Goal: Information Seeking & Learning: Learn about a topic

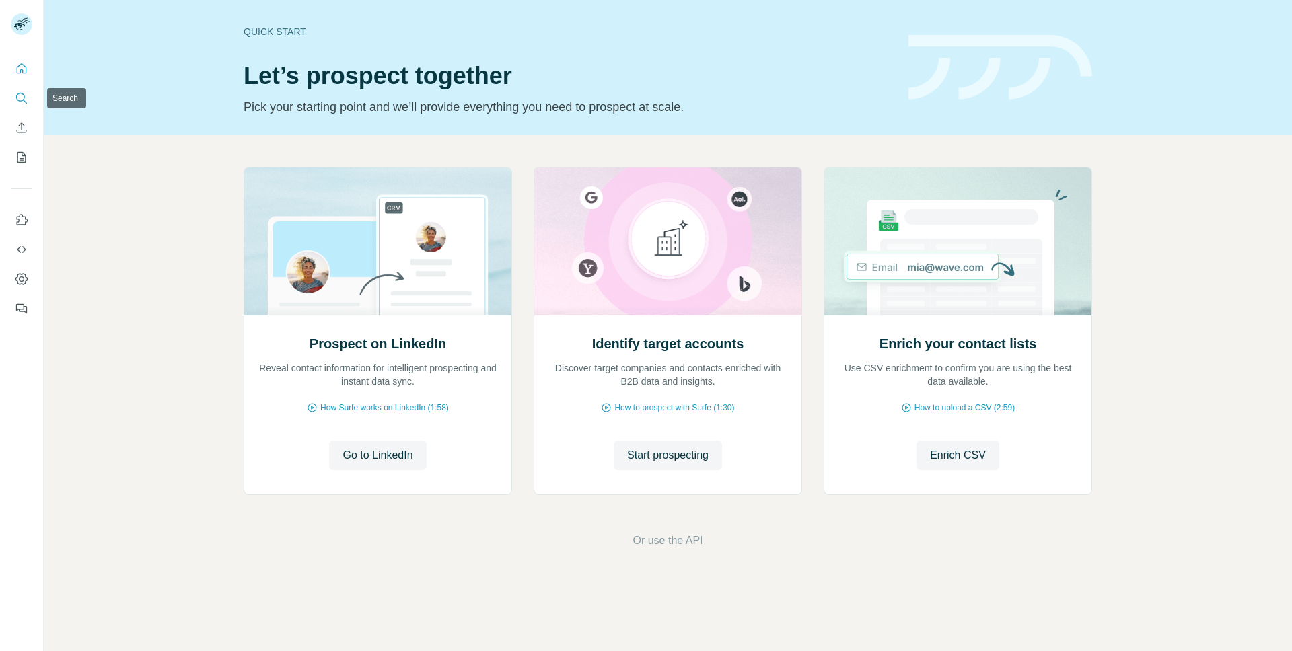
click at [20, 94] on icon "Search" at bounding box center [21, 97] width 13 height 13
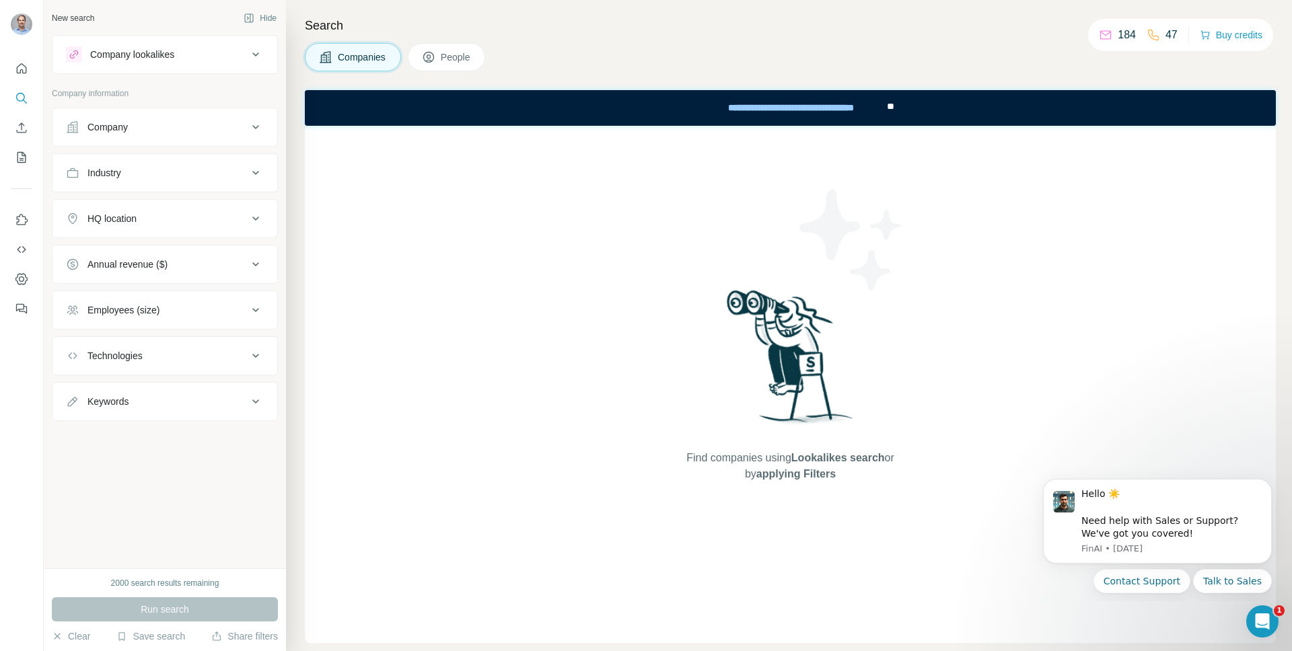
click at [442, 59] on button "People" at bounding box center [447, 57] width 78 height 28
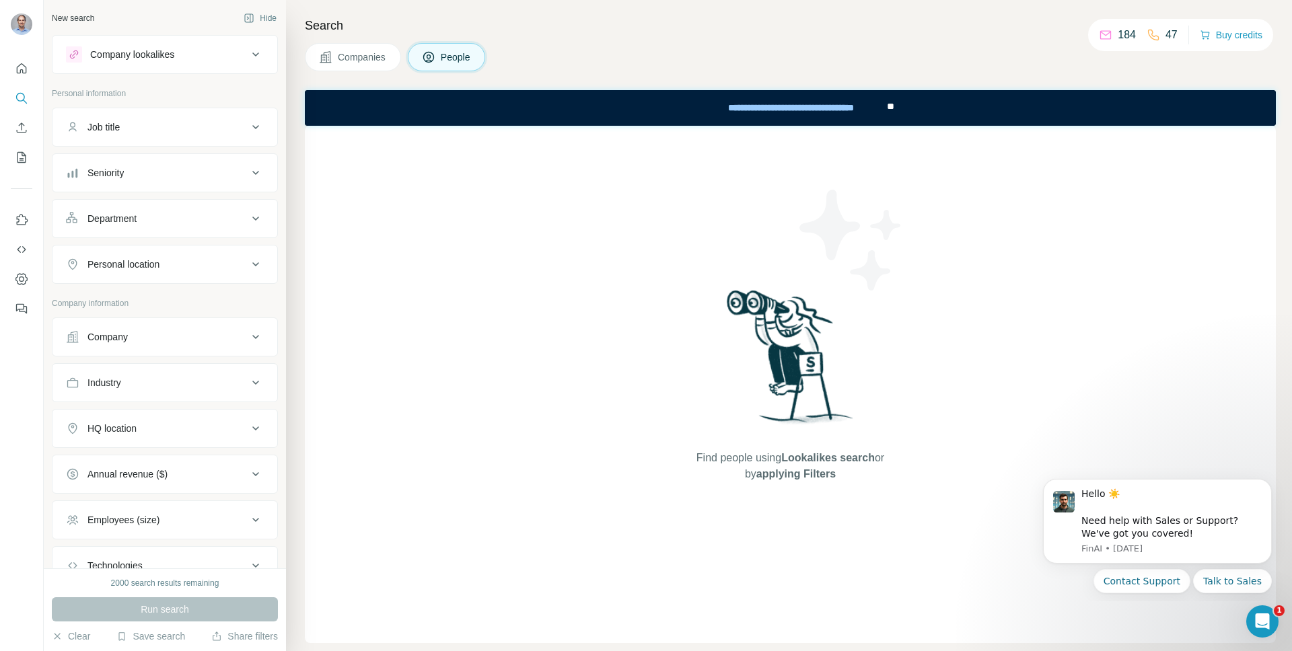
click at [139, 341] on div "Company" at bounding box center [157, 336] width 182 height 13
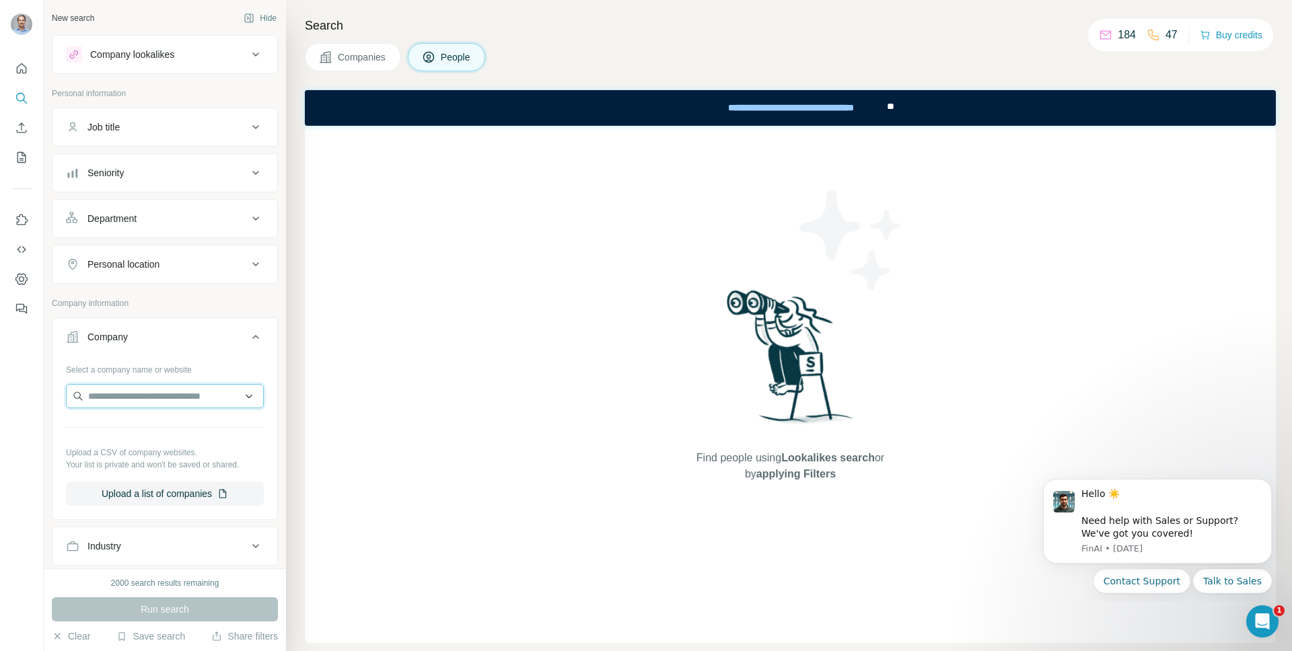
click at [151, 396] on input "text" at bounding box center [165, 396] width 198 height 24
type input "**********"
click at [435, 59] on icon at bounding box center [428, 56] width 13 height 13
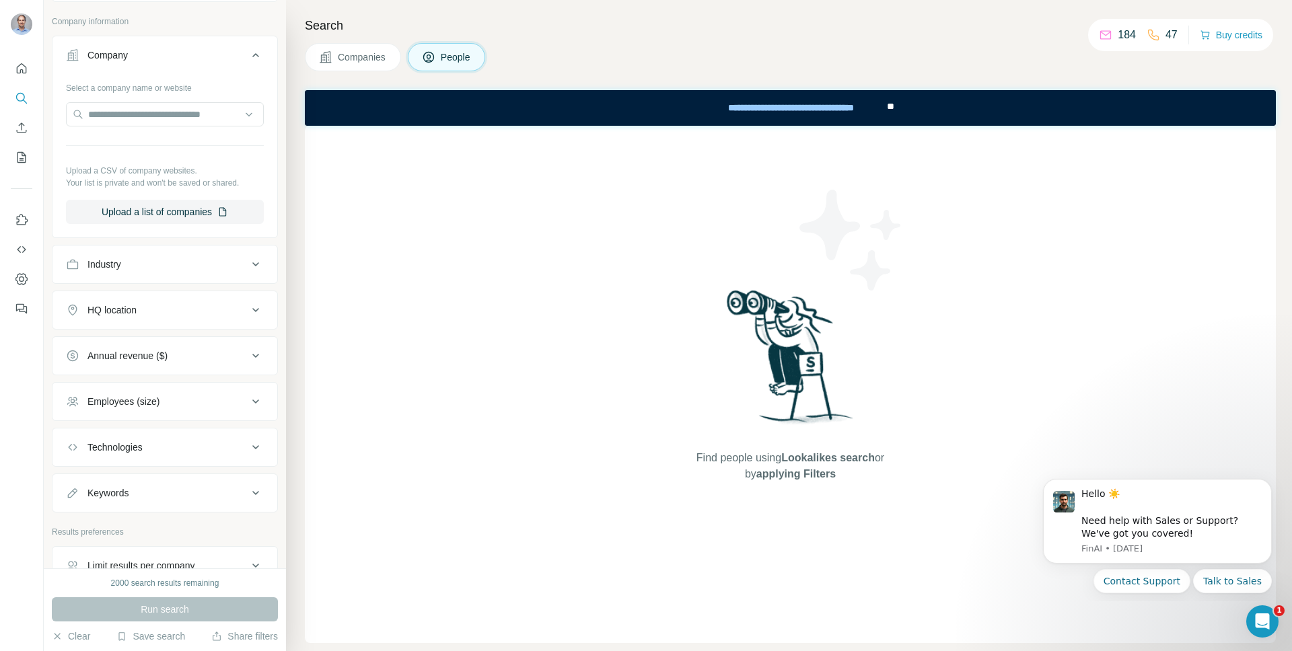
scroll to position [361, 0]
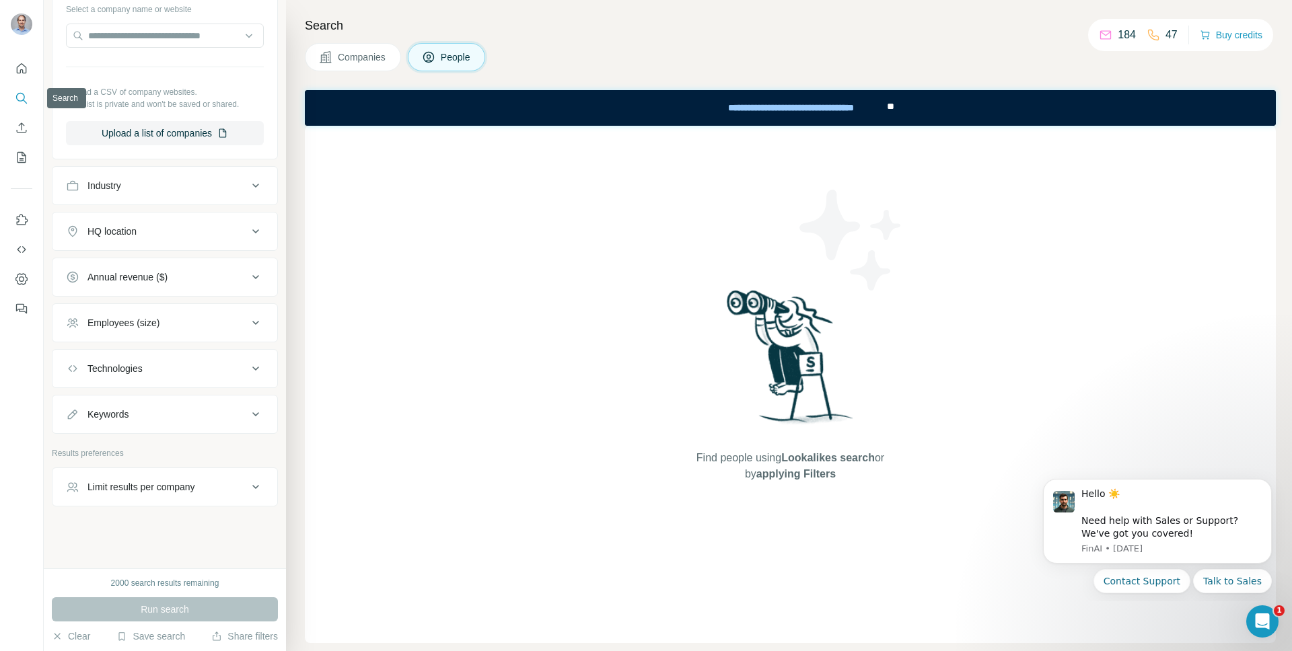
click at [14, 87] on button "Search" at bounding box center [22, 98] width 22 height 24
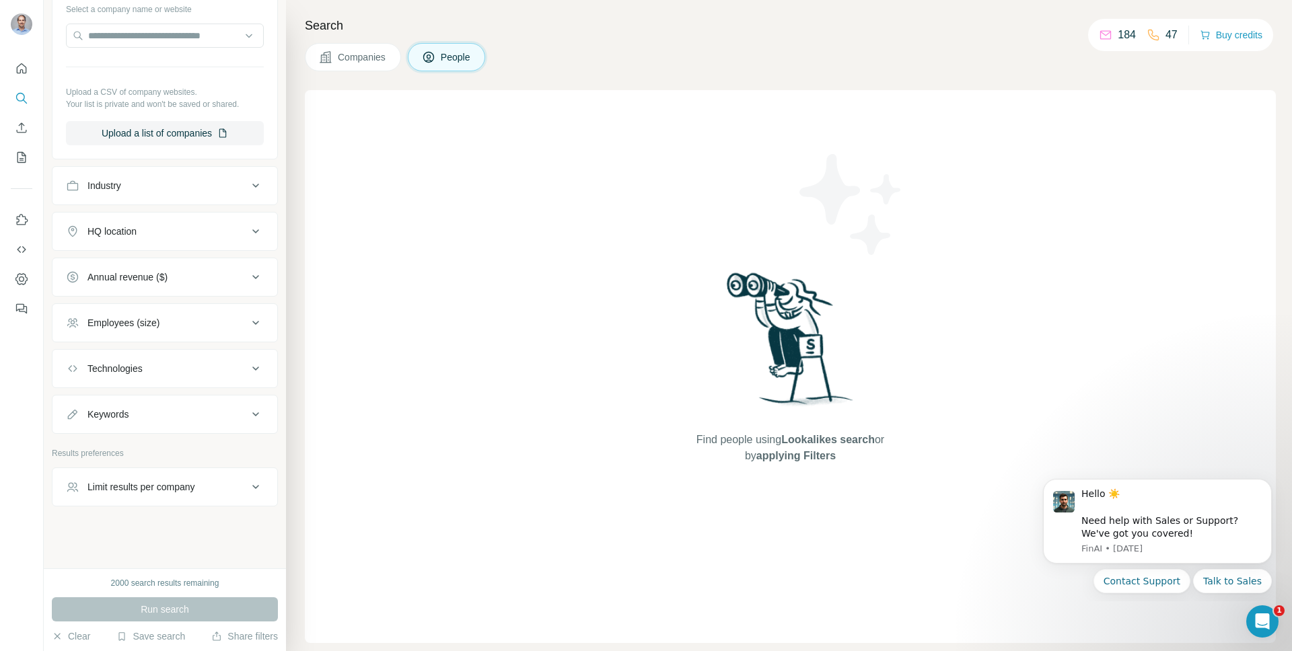
click at [456, 57] on span "People" at bounding box center [456, 56] width 31 height 13
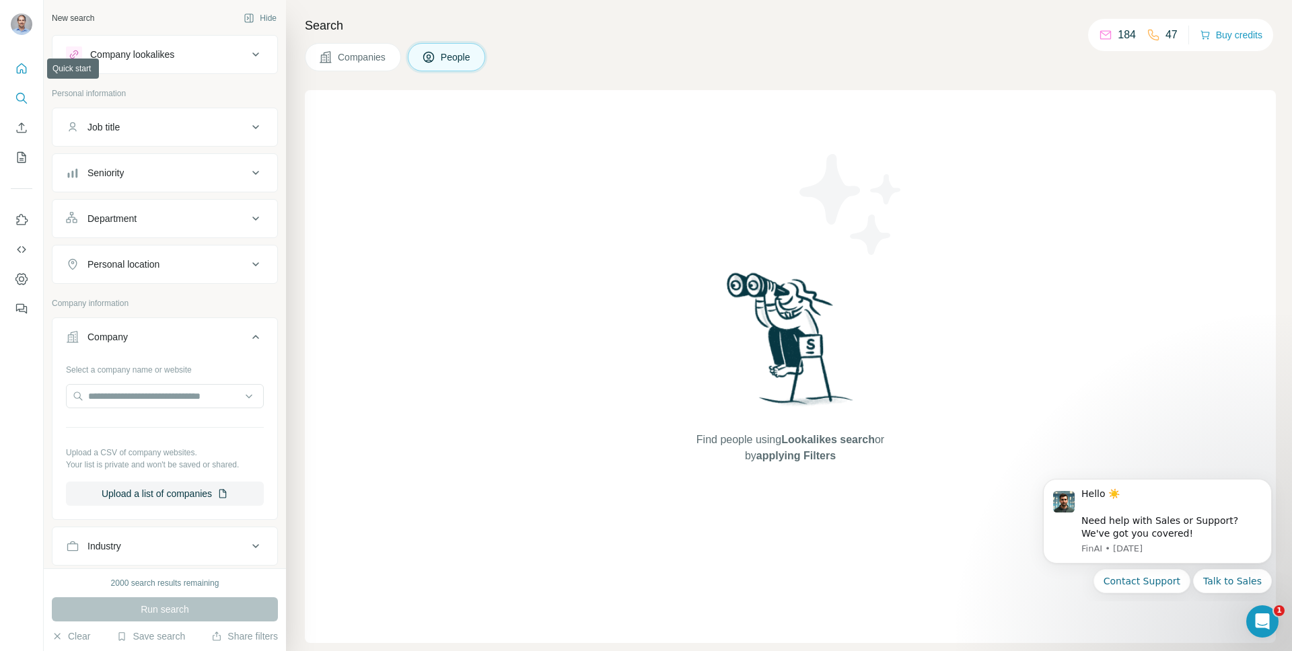
click at [17, 67] on icon "Quick start" at bounding box center [22, 68] width 10 height 10
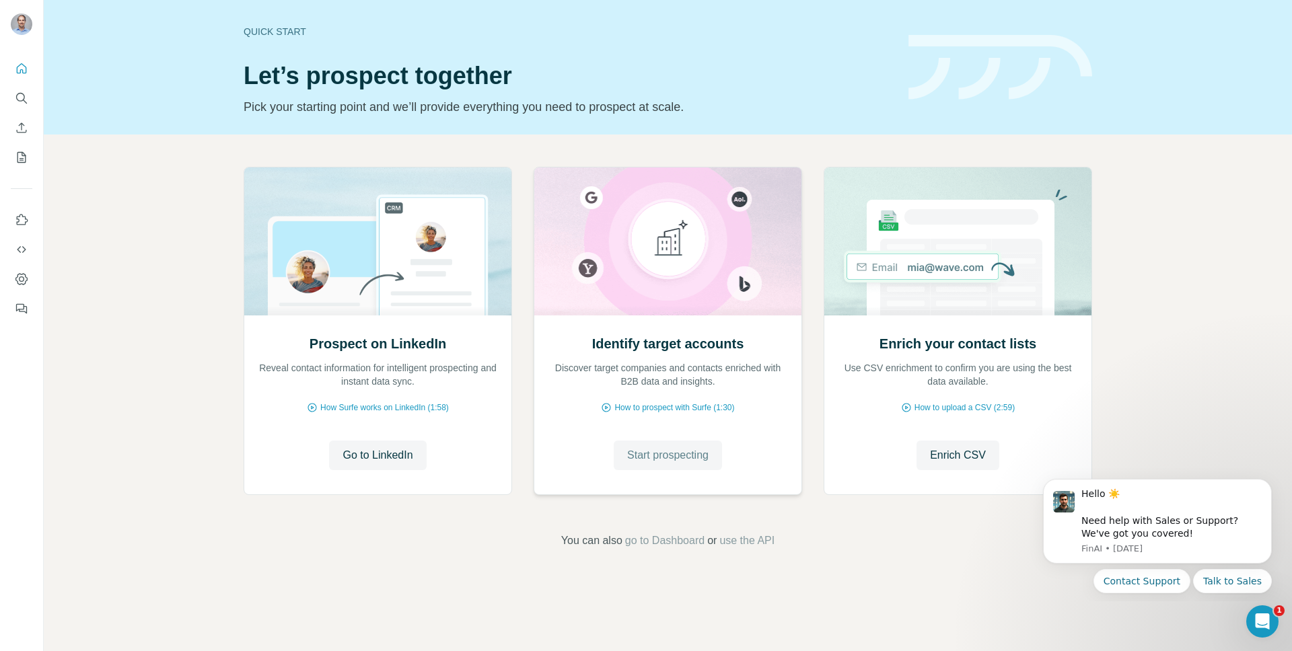
click at [706, 459] on span "Start prospecting" at bounding box center [667, 455] width 81 height 16
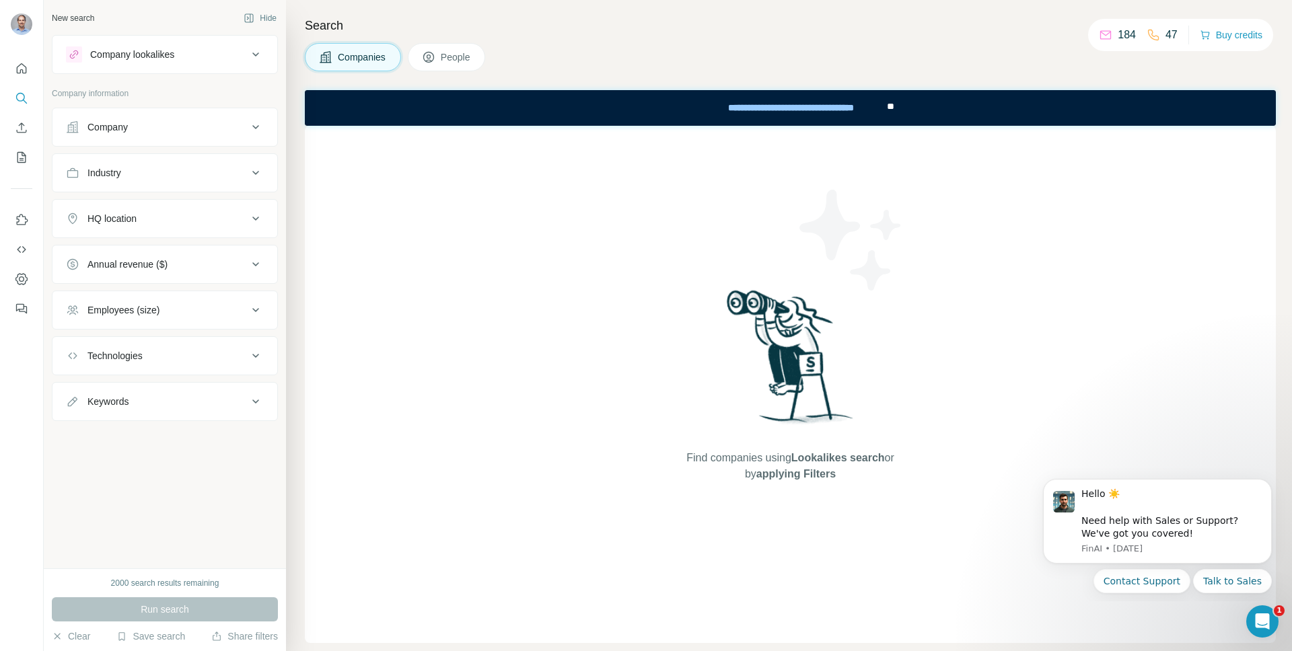
click at [446, 57] on span "People" at bounding box center [456, 56] width 31 height 13
